Goal: Find specific page/section: Find specific page/section

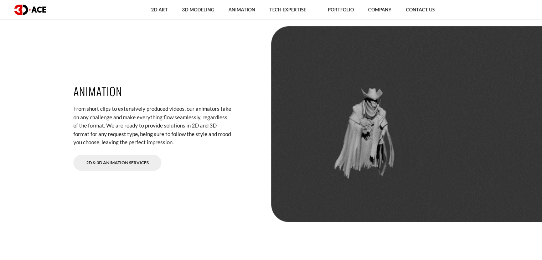
scroll to position [1506, 0]
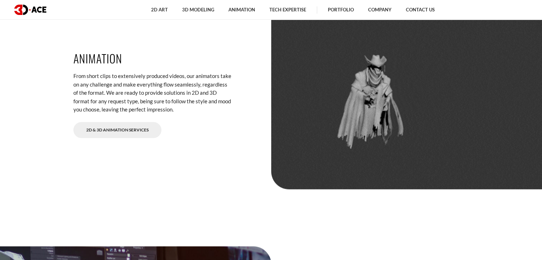
click at [133, 130] on link "2D & 3D Animation Services" at bounding box center [117, 130] width 88 height 16
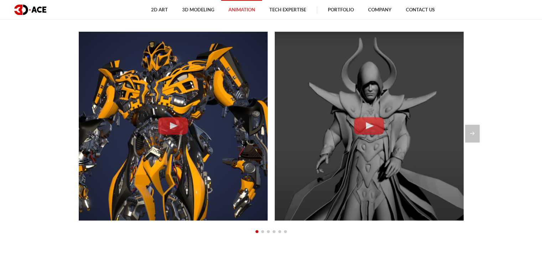
scroll to position [585, 0]
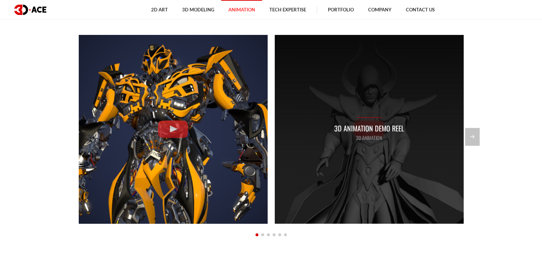
click at [374, 127] on p "3D Animation Demo Reel" at bounding box center [369, 128] width 70 height 11
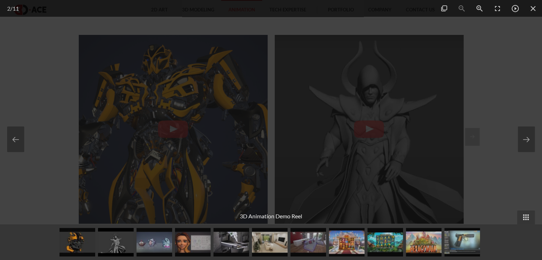
click at [495, 60] on div at bounding box center [271, 130] width 542 height 260
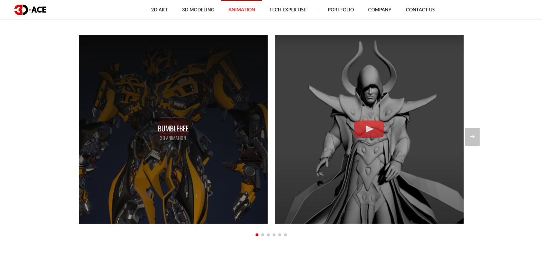
click at [220, 117] on div "Bumblebee 3D Animation" at bounding box center [173, 129] width 189 height 189
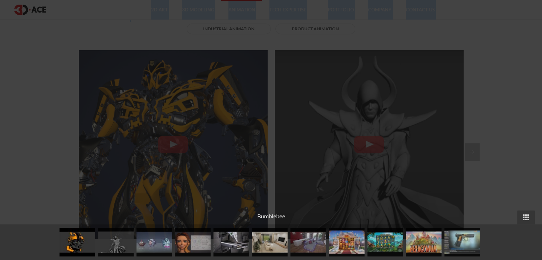
scroll to position [570, 0]
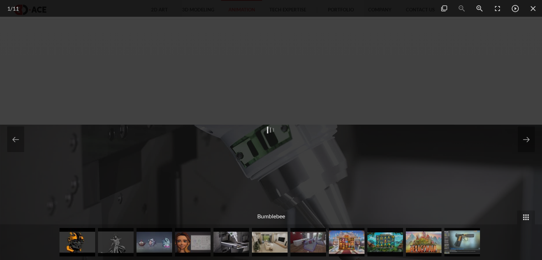
scroll to position [570, 0]
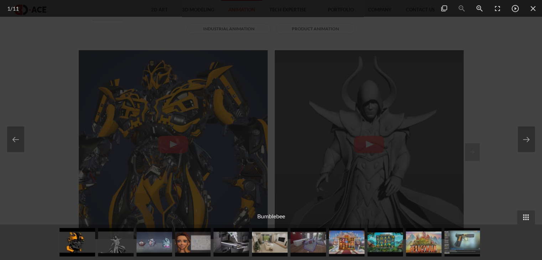
click at [472, 67] on div at bounding box center [271, 130] width 542 height 260
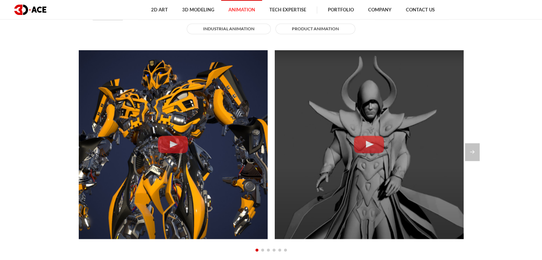
drag, startPoint x: 542, startPoint y: 68, endPoint x: 542, endPoint y: 82, distance: 13.6
click at [542, 82] on section "Explore our animation portfolio All 2D Animation 3D Animation Architectural ani…" at bounding box center [271, 129] width 542 height 361
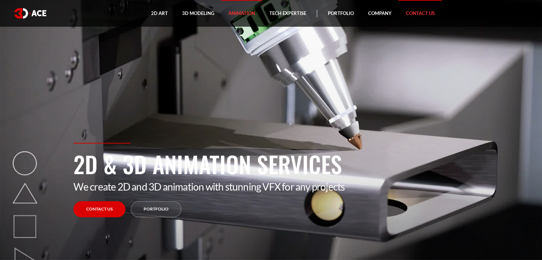
click at [424, 13] on link "Contact Us" at bounding box center [420, 13] width 43 height 27
